Goal: Find contact information: Find contact information

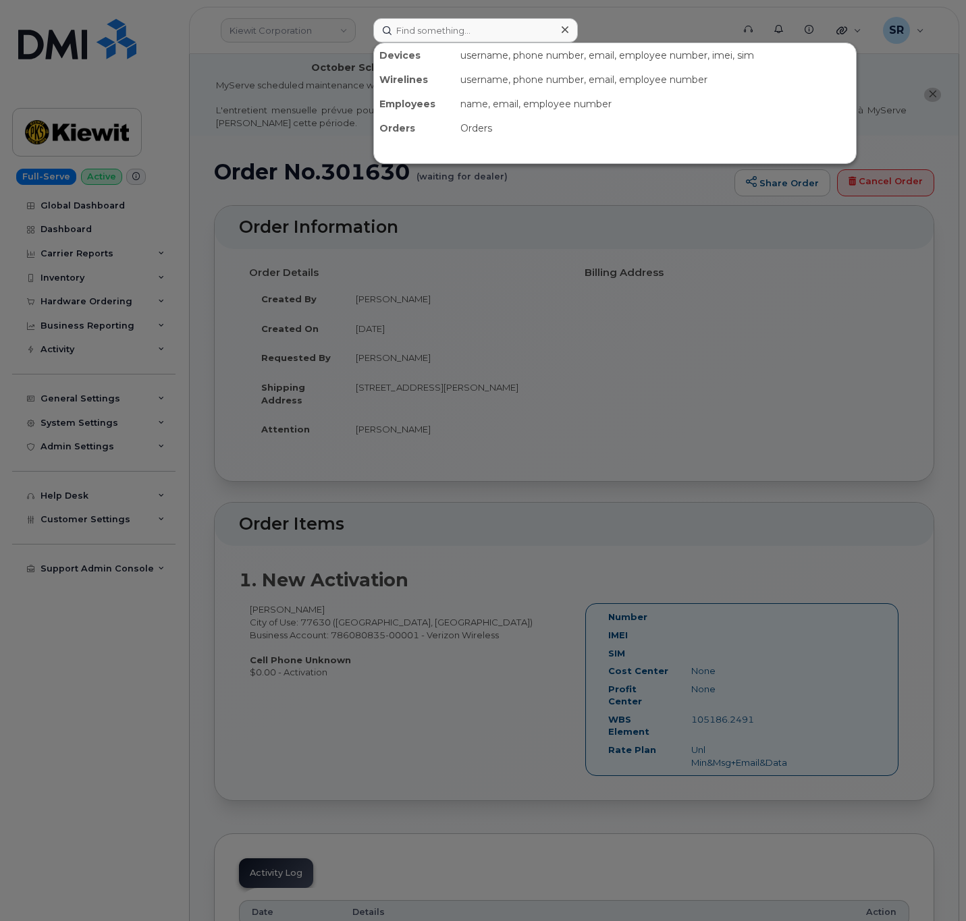
scroll to position [101, 0]
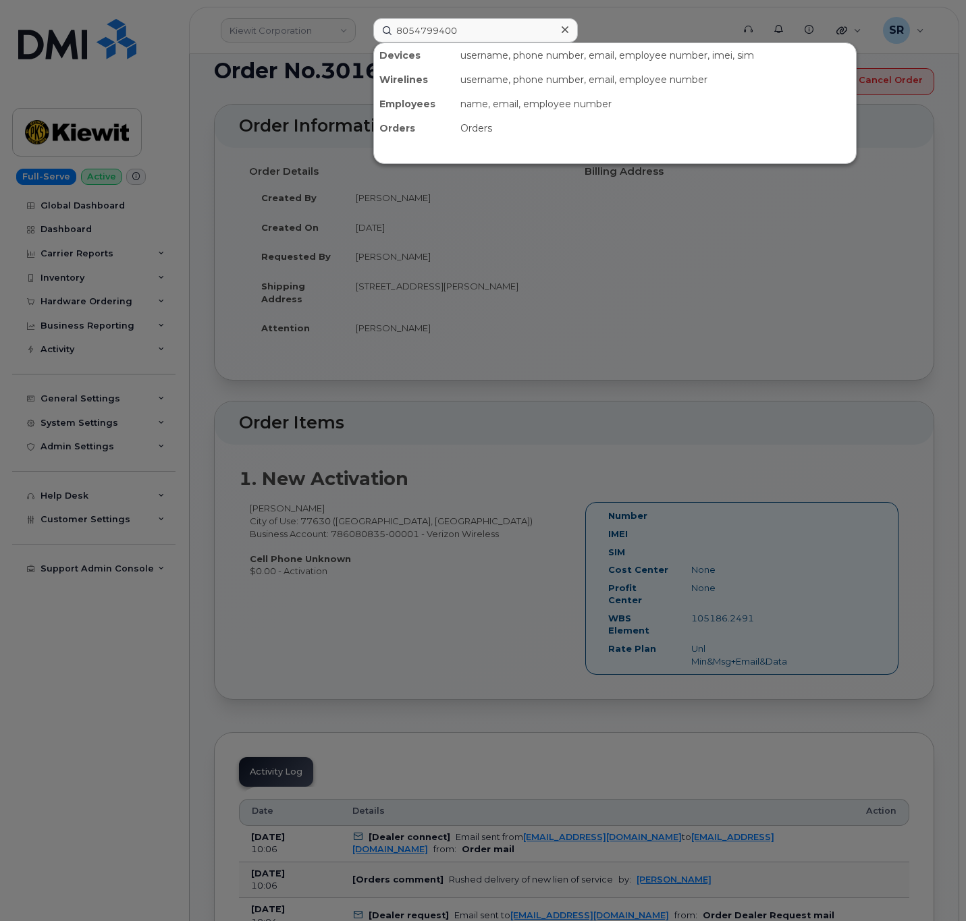
type input "8054799400"
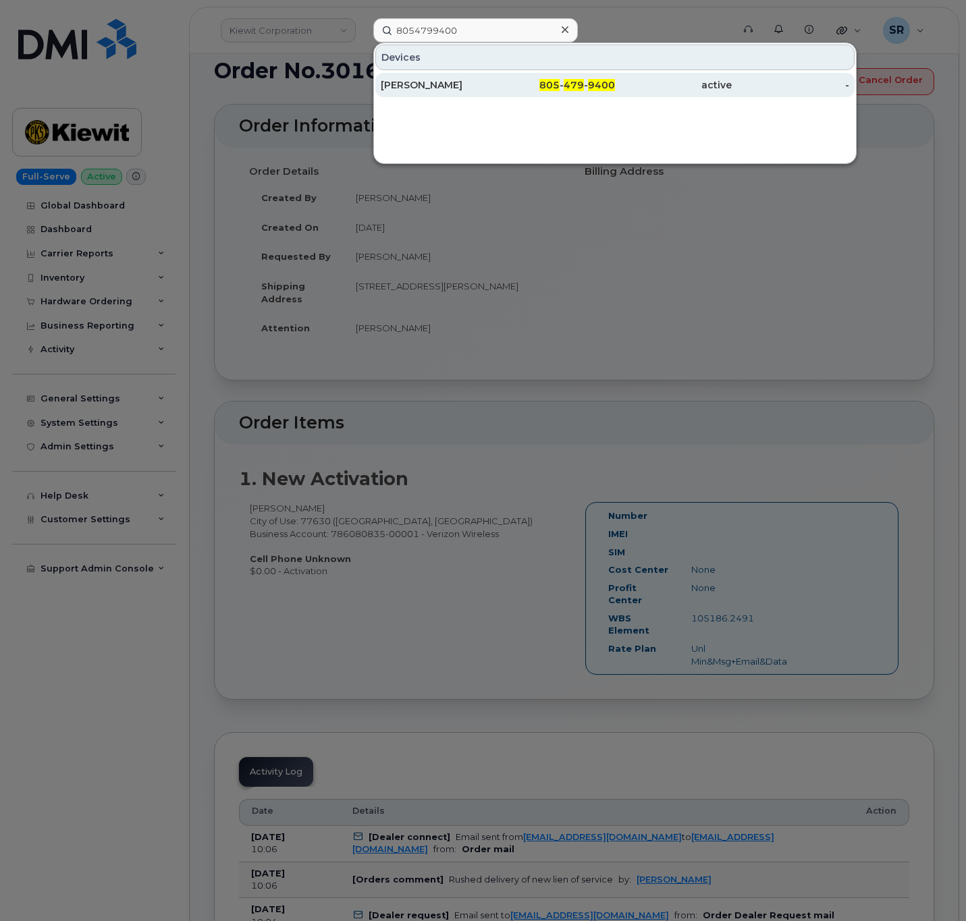
click at [448, 83] on div "[PERSON_NAME]" at bounding box center [439, 85] width 117 height 14
click at [512, 95] on div "805 - 479 - 9400" at bounding box center [555, 85] width 117 height 24
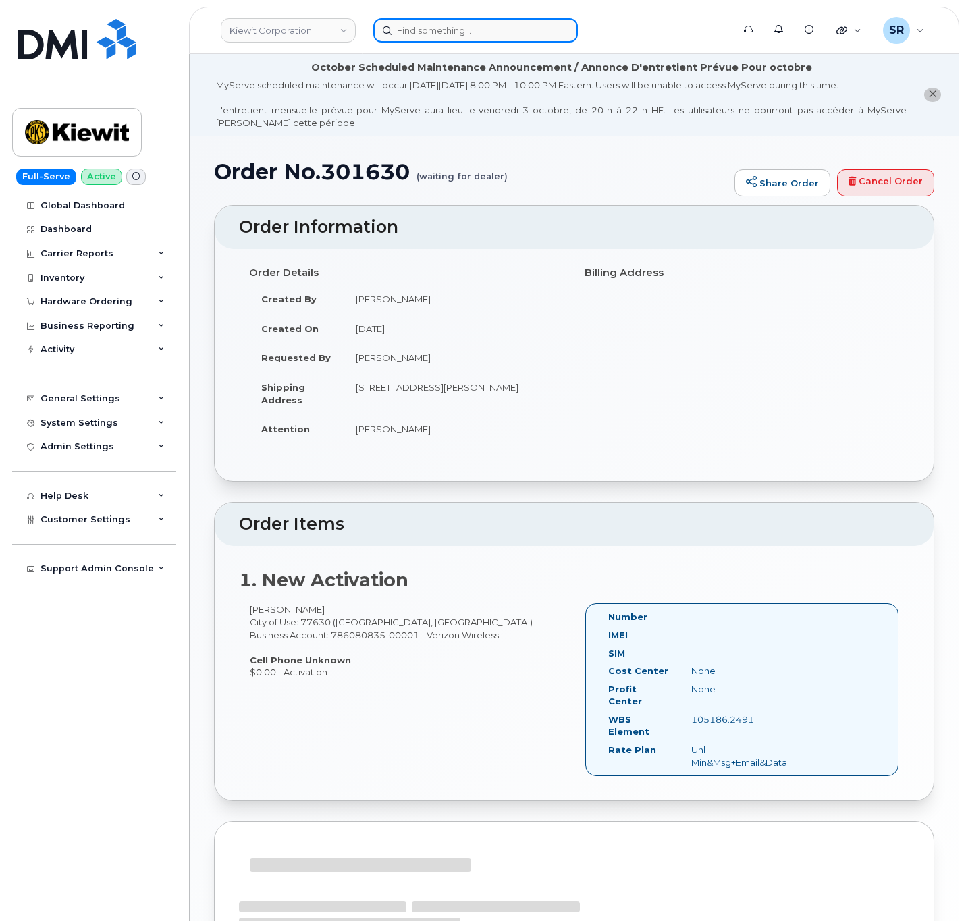
click at [430, 24] on input at bounding box center [475, 30] width 205 height 24
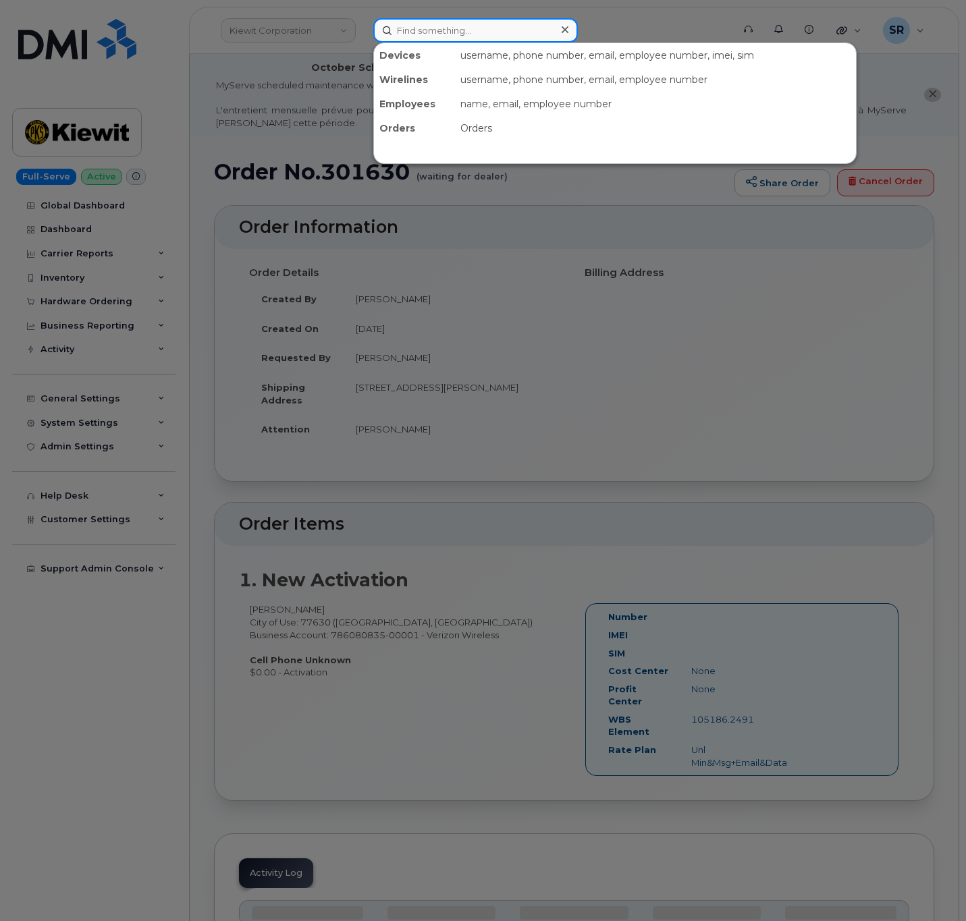
paste input "QTS6051"
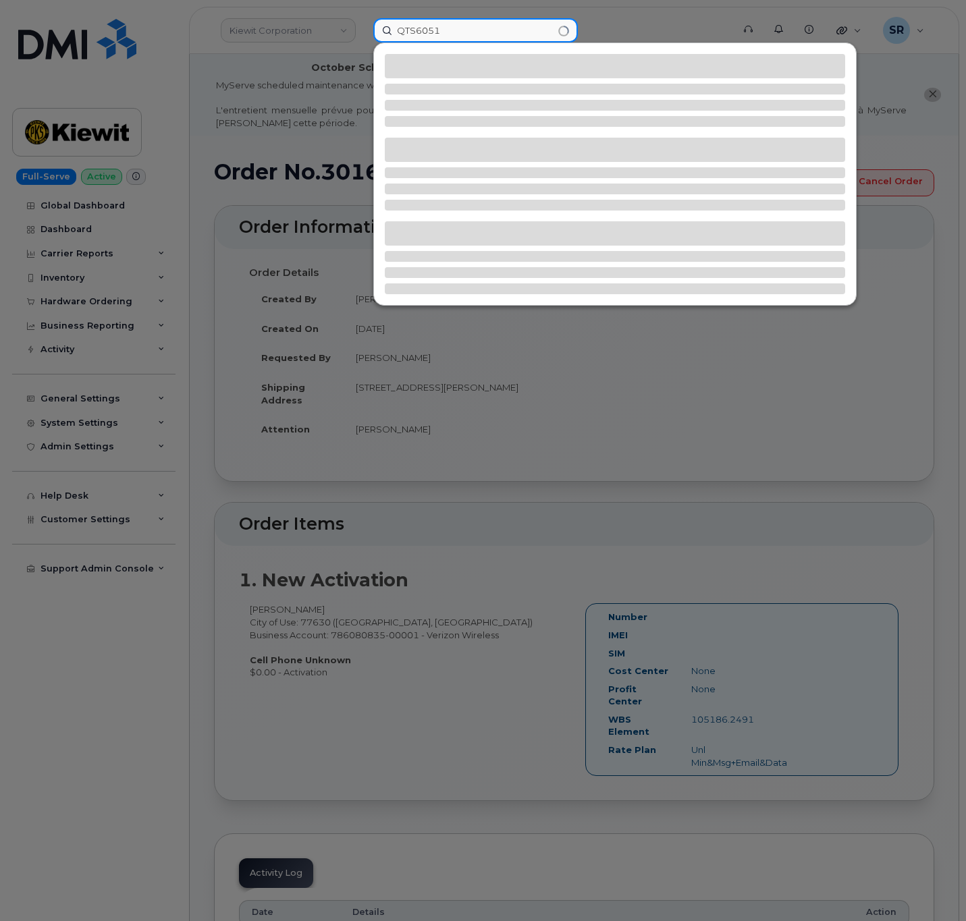
type input "QTS6051"
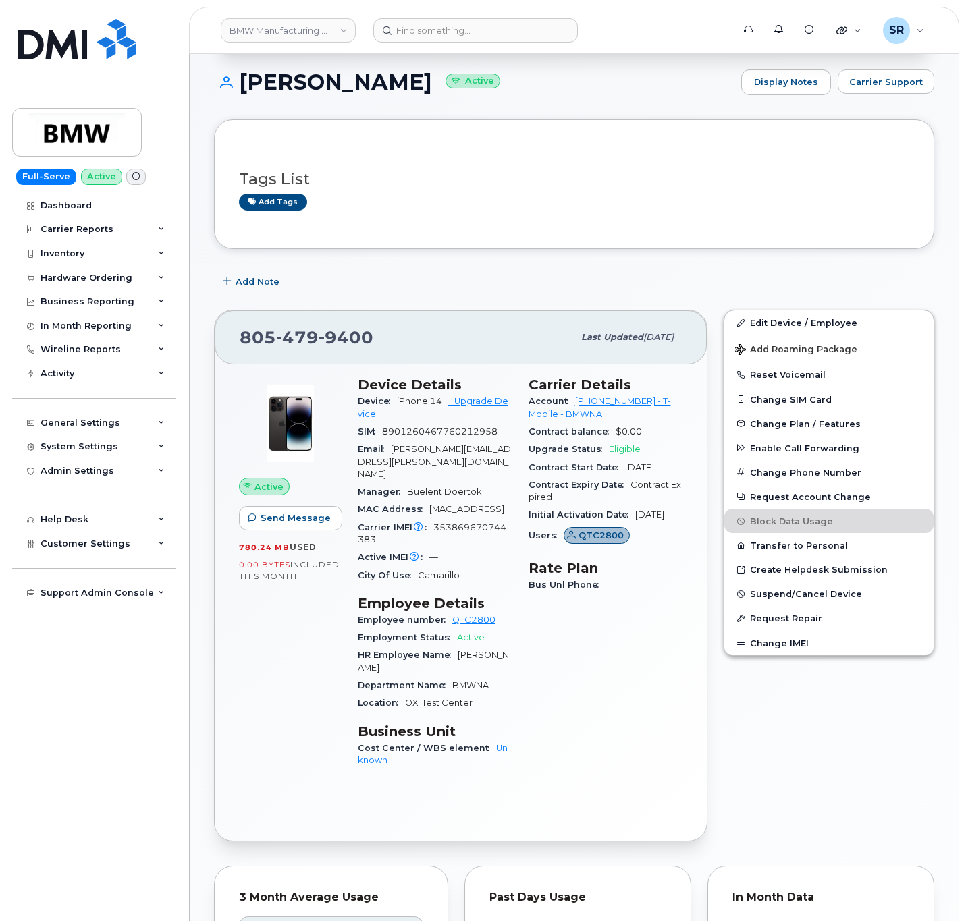
scroll to position [304, 0]
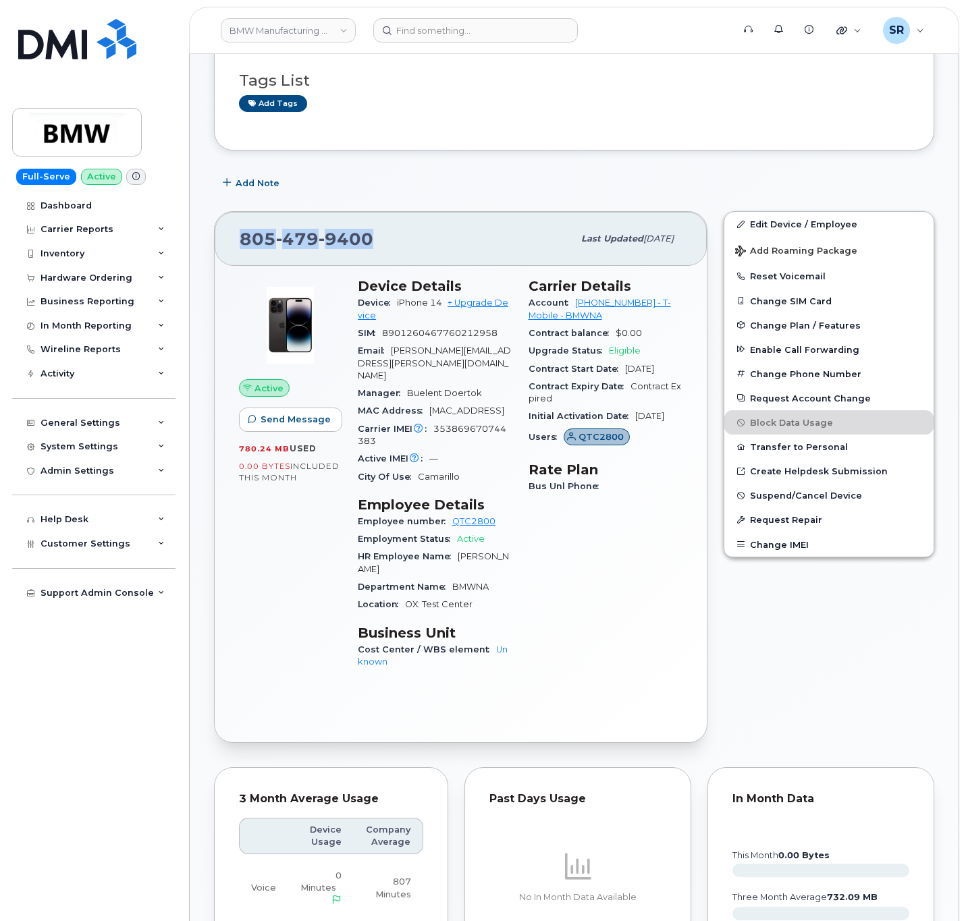
drag, startPoint x: 379, startPoint y: 244, endPoint x: 234, endPoint y: 239, distance: 145.9
click at [234, 239] on div "[PHONE_NUMBER] Last updated [DATE]" at bounding box center [461, 239] width 492 height 54
copy span "[PHONE_NUMBER]"
click at [385, 238] on div "[PHONE_NUMBER]" at bounding box center [406, 239] width 333 height 28
click at [258, 238] on div "805 479 9400" at bounding box center [406, 239] width 333 height 28
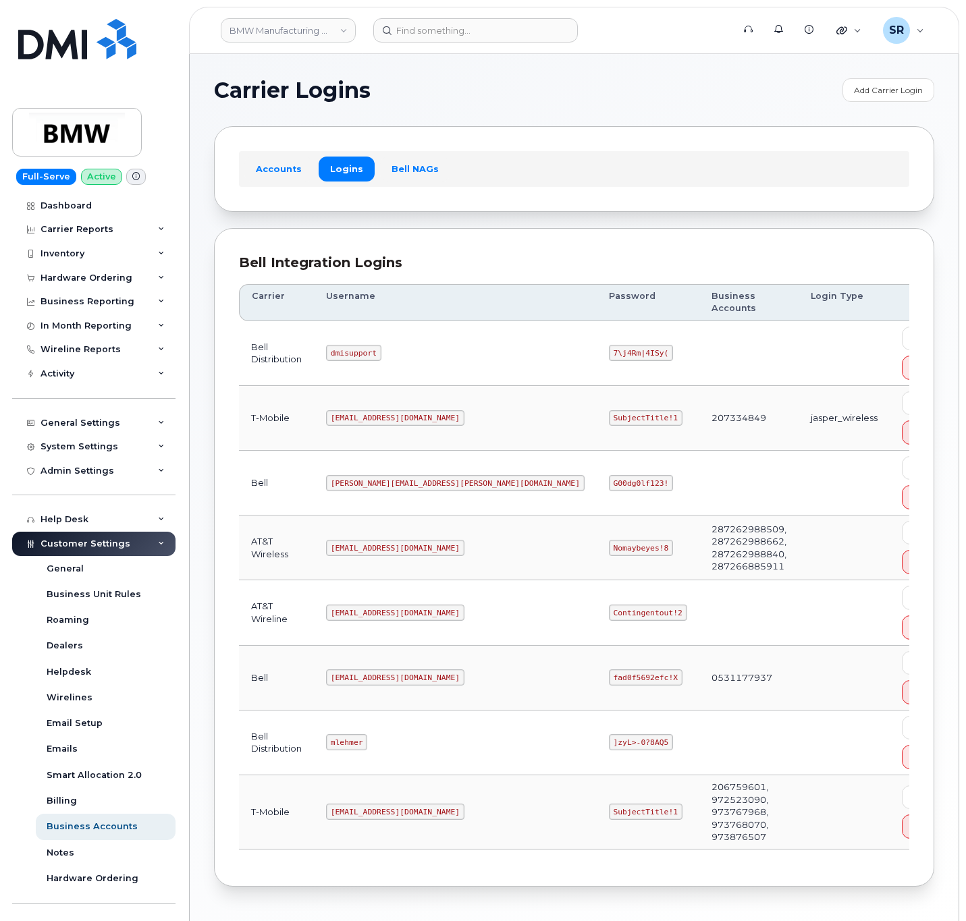
scroll to position [34, 0]
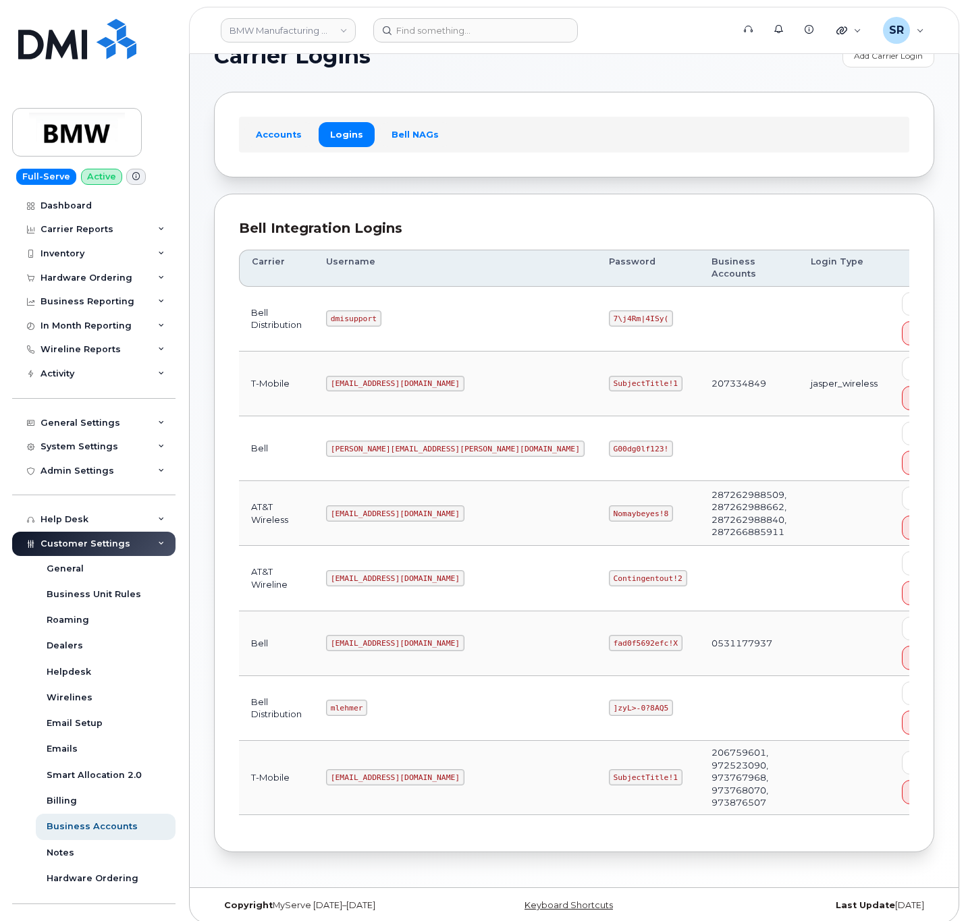
click at [399, 772] on code "MS-BMW@dminc.com" at bounding box center [395, 778] width 138 height 16
copy code "MS-BMW@dminc.com"
drag, startPoint x: 489, startPoint y: 774, endPoint x: 489, endPoint y: 766, distance: 8.1
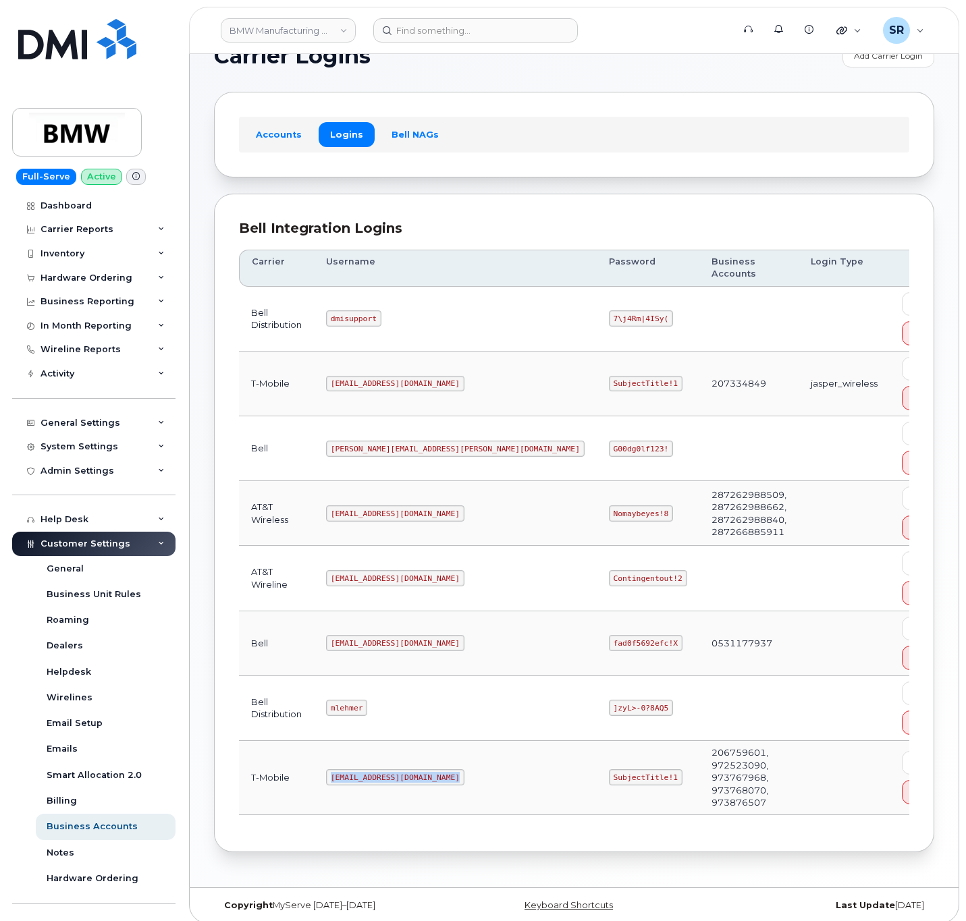
click at [609, 774] on code "SubjectTitle!1" at bounding box center [646, 778] width 74 height 16
click at [609, 770] on code "SubjectTitle!1" at bounding box center [646, 778] width 74 height 16
copy code "SubjectTitle!1"
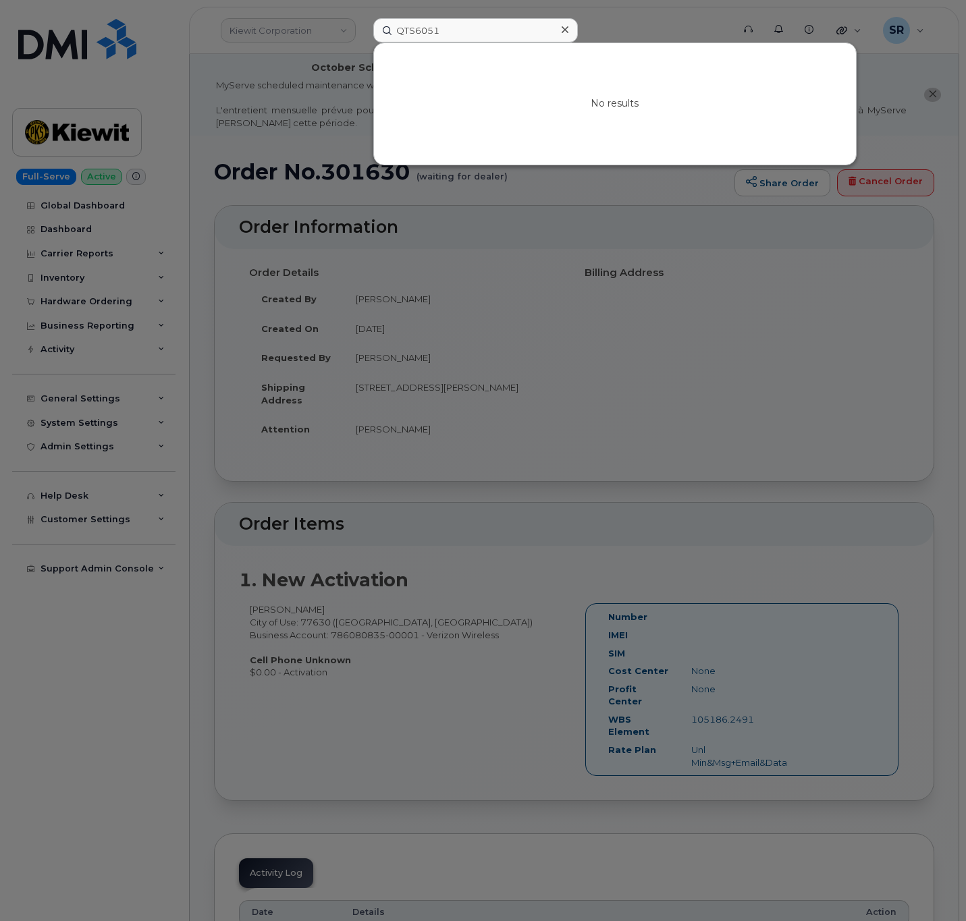
click at [470, 36] on input "QTS6051" at bounding box center [475, 30] width 205 height 24
type input "[PHONE_NUMBER]"
click at [563, 29] on icon at bounding box center [565, 29] width 7 height 11
